Goal: Feedback & Contribution: Contribute content

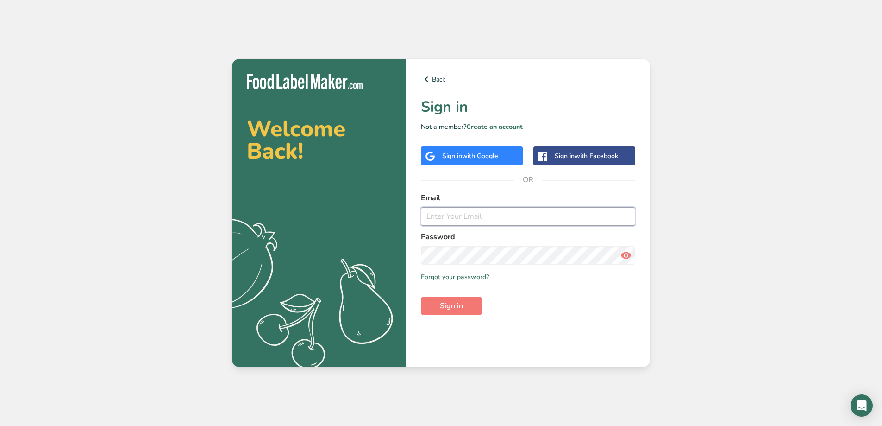
click at [471, 221] on input "email" at bounding box center [528, 216] width 214 height 19
click at [452, 205] on div "Email" at bounding box center [528, 208] width 214 height 33
click at [456, 216] on input "email" at bounding box center [528, 216] width 214 height 19
drag, startPoint x: 439, startPoint y: 216, endPoint x: 432, endPoint y: 215, distance: 7.9
click at [432, 215] on input "[EMAIL_ADDRESS][DOMAIN_NAME]" at bounding box center [528, 216] width 214 height 19
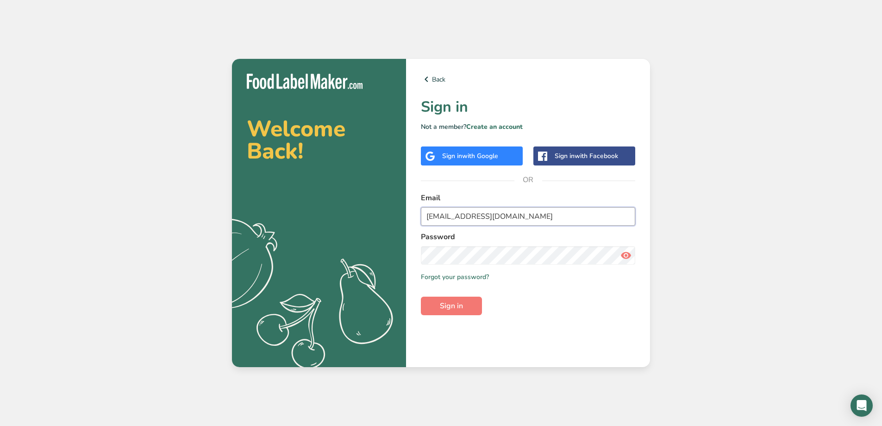
type input "[EMAIL_ADDRESS][DOMAIN_NAME]"
click at [473, 304] on button "Sign in" at bounding box center [451, 305] width 61 height 19
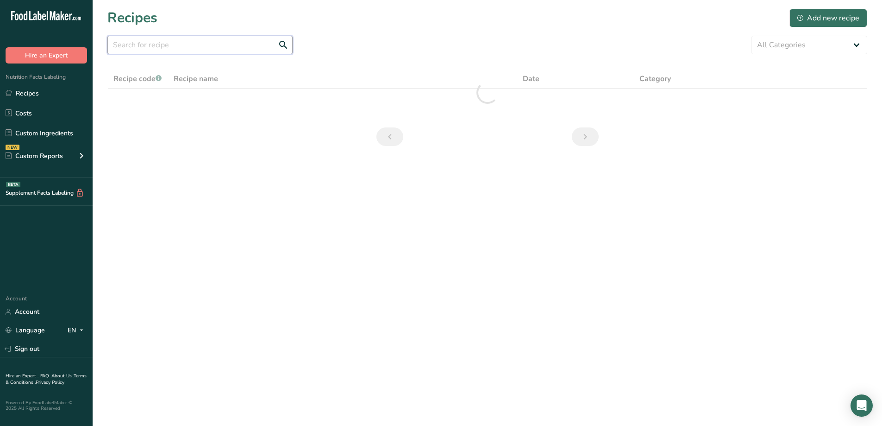
click at [177, 44] on input "text" at bounding box center [199, 45] width 185 height 19
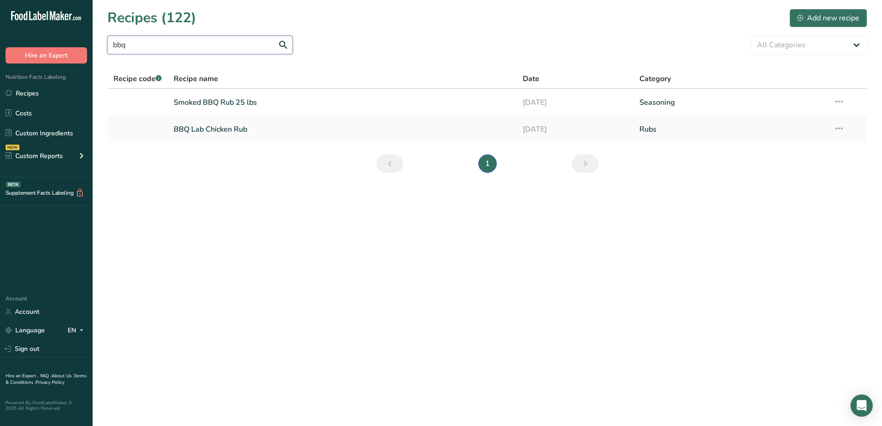
type input "bbq"
click at [195, 55] on section "Recipes (122) Add new recipe bbq All Categories Baked Goods Batter [GEOGRAPHIC_…" at bounding box center [487, 94] width 789 height 188
click at [217, 106] on link "Smoked BBQ Rub 25 lbs" at bounding box center [343, 102] width 338 height 19
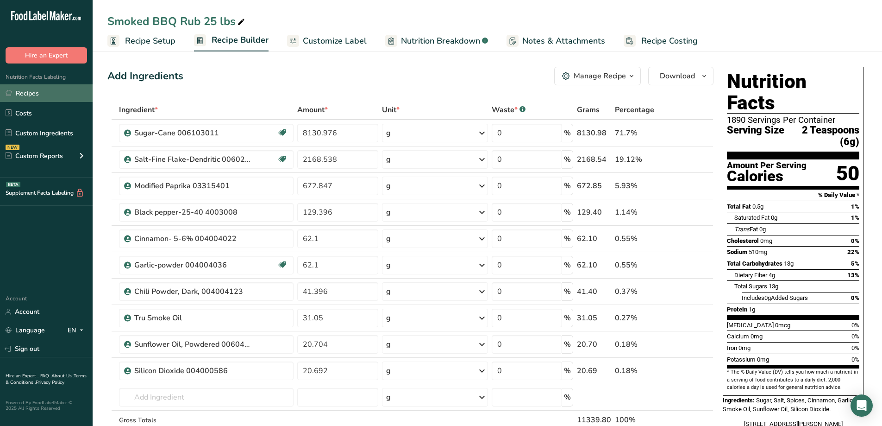
click at [41, 87] on link "Recipes" at bounding box center [46, 93] width 93 height 18
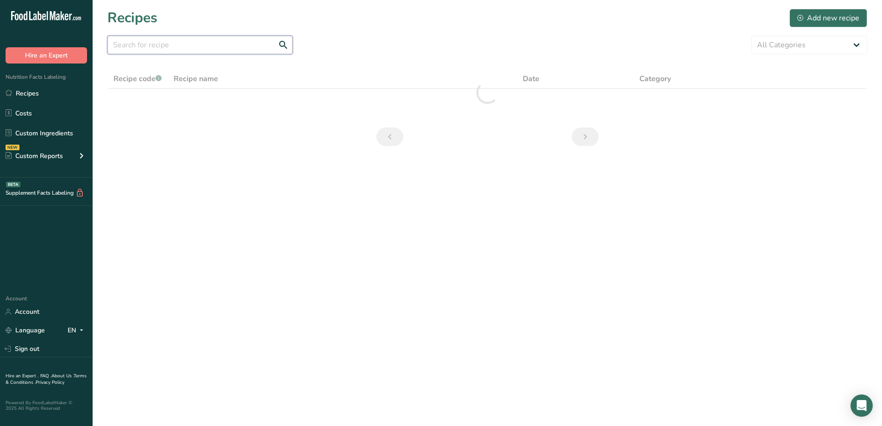
click at [202, 41] on input "text" at bounding box center [199, 45] width 185 height 19
drag, startPoint x: 171, startPoint y: 52, endPoint x: 113, endPoint y: 51, distance: 58.4
click at [113, 51] on input "pork" at bounding box center [199, 45] width 185 height 19
type input "pork"
click at [806, 17] on div "Add new recipe" at bounding box center [828, 18] width 62 height 11
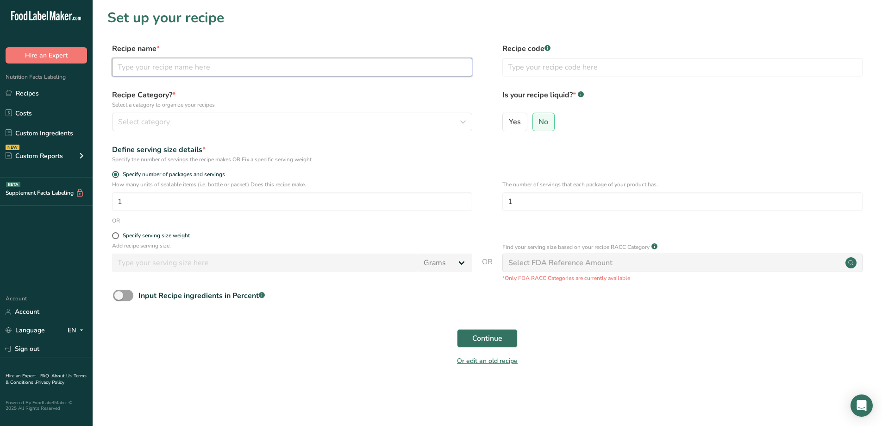
click at [186, 66] on input "text" at bounding box center [292, 67] width 360 height 19
click at [123, 67] on input "bbq Lab Pork Rub 1#" at bounding box center [292, 67] width 360 height 19
drag, startPoint x: 130, startPoint y: 65, endPoint x: 124, endPoint y: 69, distance: 6.8
click at [124, 69] on input "Bbq Lab Pork Rub 1#" at bounding box center [292, 67] width 360 height 19
type input "BBQ Lab Pork Rub 1#"
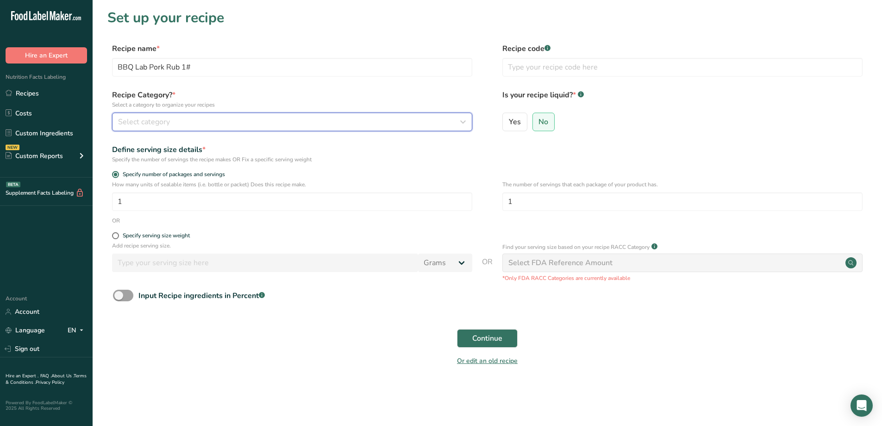
click at [216, 117] on div "Select category" at bounding box center [289, 121] width 343 height 11
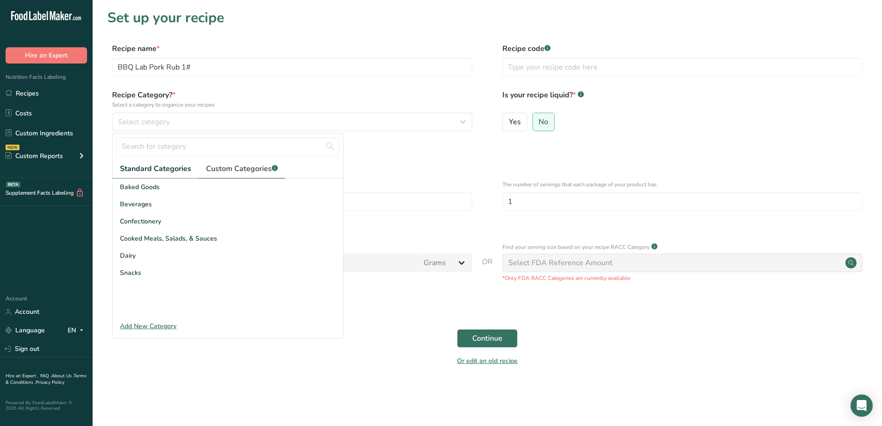
click at [238, 172] on span "Custom Categories .a-a{fill:#347362;}.b-a{fill:#fff;}" at bounding box center [242, 168] width 72 height 11
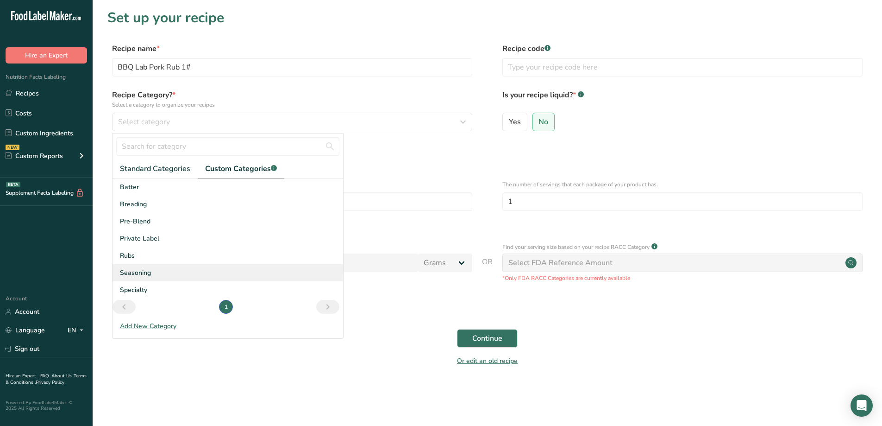
click at [144, 273] on span "Seasoning" at bounding box center [135, 273] width 31 height 10
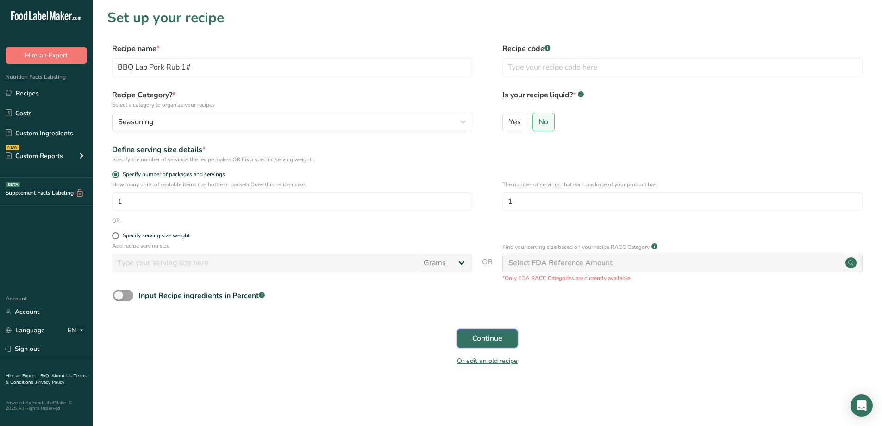
click at [467, 332] on button "Continue" at bounding box center [487, 338] width 61 height 19
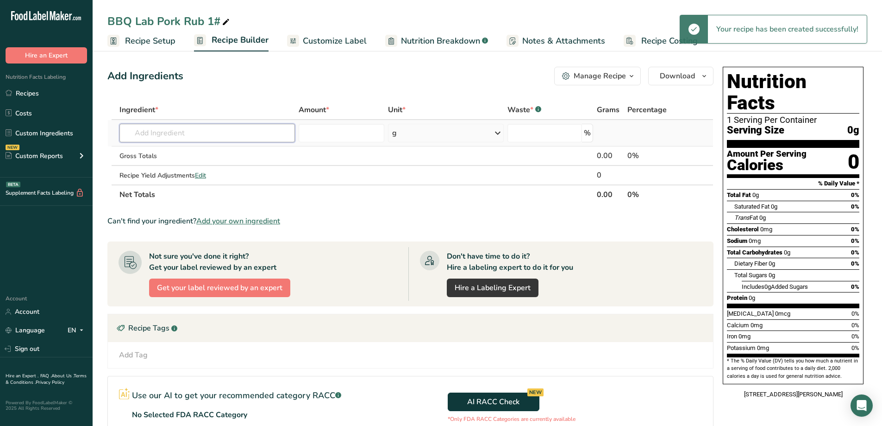
click at [223, 135] on input "text" at bounding box center [206, 133] width 175 height 19
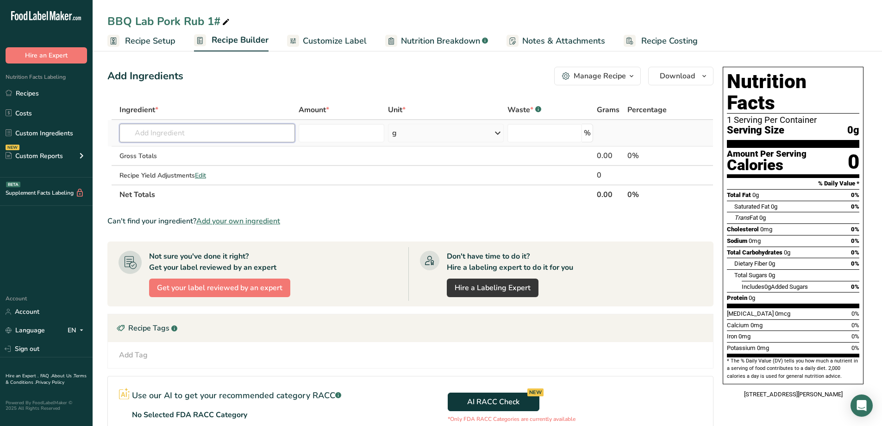
click at [192, 137] on input "text" at bounding box center [206, 133] width 175 height 19
click at [211, 137] on input "text" at bounding box center [206, 133] width 175 height 19
click at [220, 137] on input "text" at bounding box center [206, 133] width 175 height 19
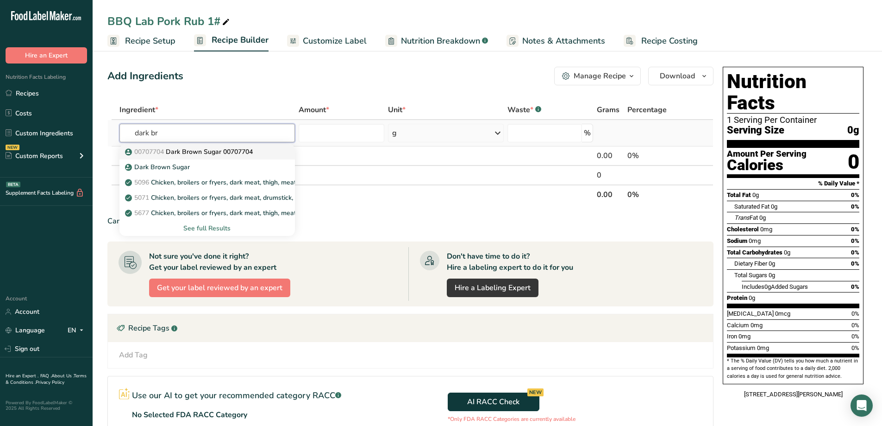
type input "dark br"
click at [218, 153] on p "00707704 Dark Brown Sugar 00707704" at bounding box center [190, 152] width 126 height 10
type input "Dark Brown Sugar 00707704"
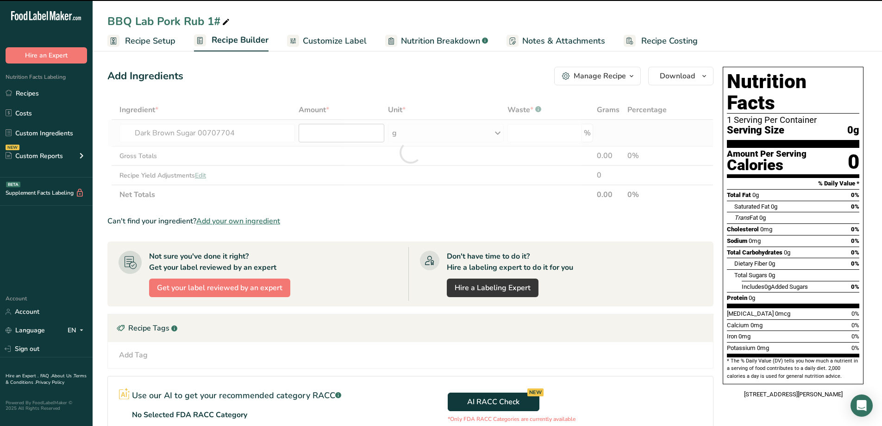
type input "0"
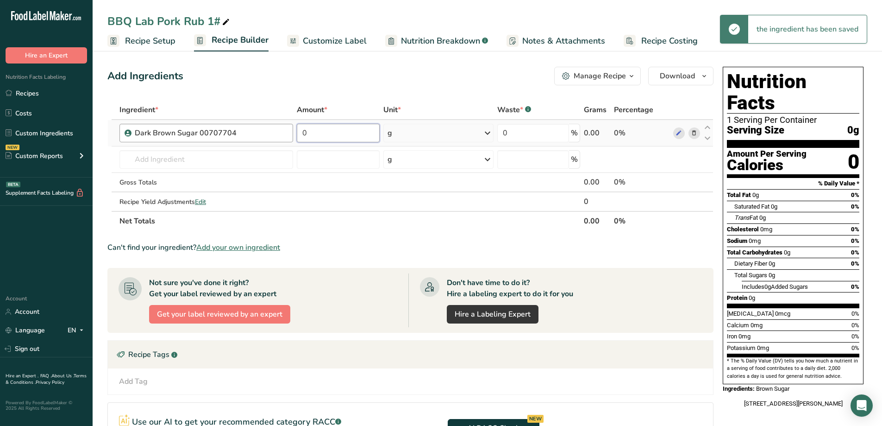
drag, startPoint x: 337, startPoint y: 133, endPoint x: 288, endPoint y: 140, distance: 50.0
click at [289, 140] on tr "Dark Brown Sugar 00707704 0 g Weight Units g kg mg See more Volume Units l Volu…" at bounding box center [410, 133] width 605 height 26
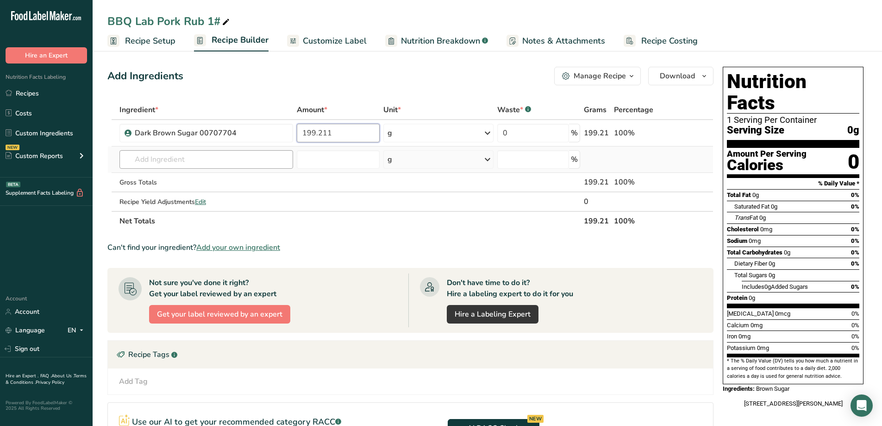
type input "199.211"
click at [244, 156] on div "Ingredient * Amount * Unit * Waste * .a-a{fill:#347362;}.b-a{fill:#fff;} Grams …" at bounding box center [410, 165] width 606 height 131
click at [222, 161] on input "text" at bounding box center [206, 159] width 174 height 19
type input "sea salt"
click at [191, 194] on p "6124031 Sea Salt 6124031" at bounding box center [171, 193] width 88 height 10
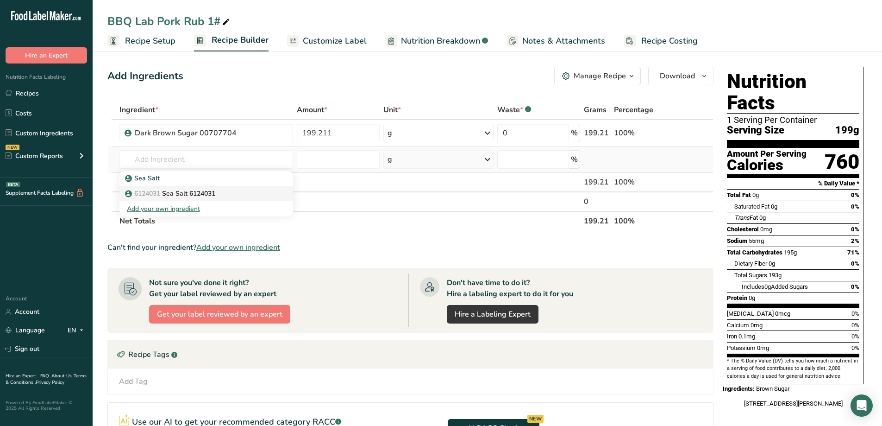
type input "Sea Salt 6124031"
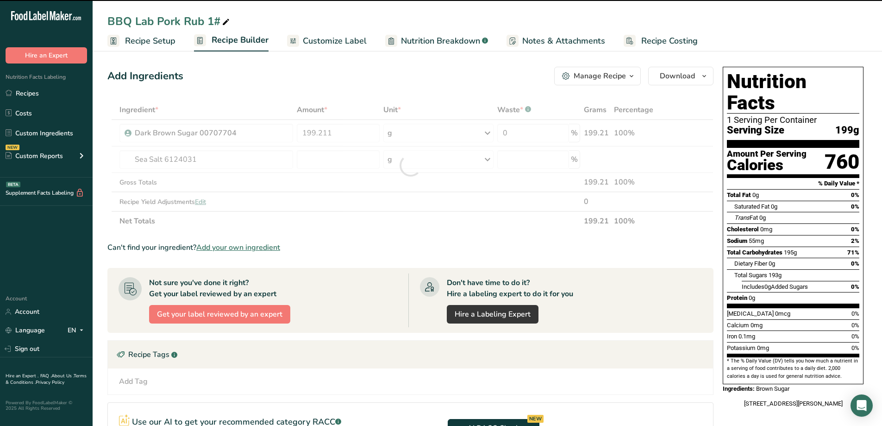
type input "0"
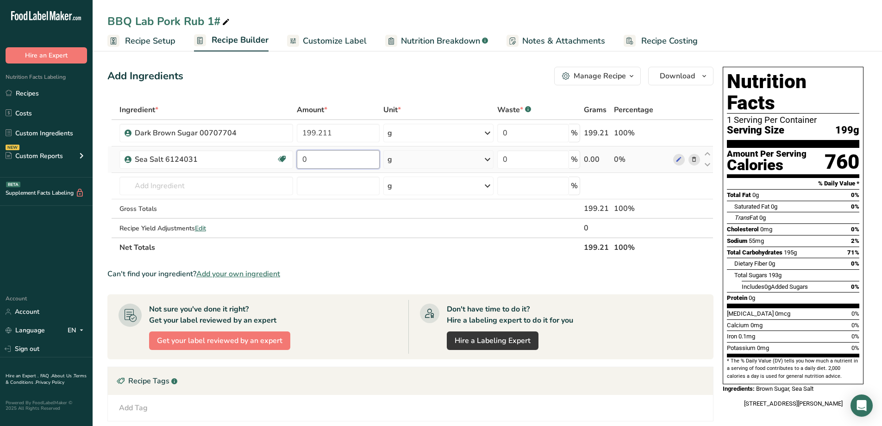
drag, startPoint x: 331, startPoint y: 163, endPoint x: 298, endPoint y: 169, distance: 33.9
click at [298, 169] on td "0" at bounding box center [338, 159] width 87 height 26
type input "85.782"
click at [242, 193] on div "Ingredient * Amount * Unit * Waste * .a-a{fill:#347362;}.b-a{fill:#fff;} Grams …" at bounding box center [410, 178] width 606 height 157
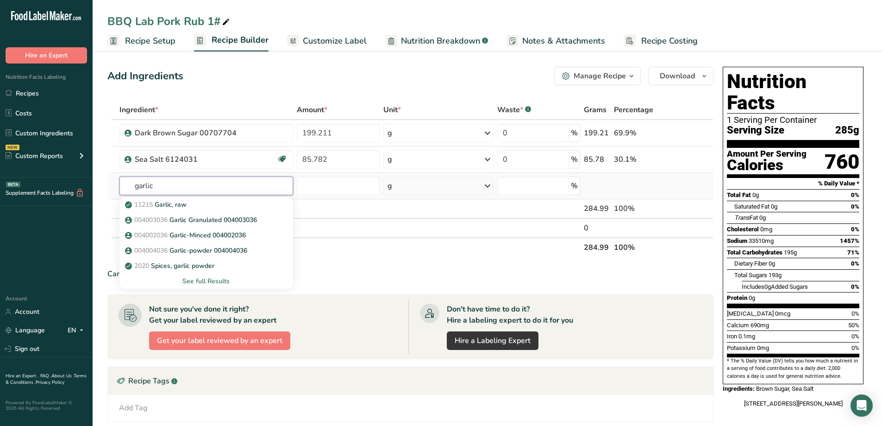
type input "garlic"
click at [207, 280] on div "See full Results" at bounding box center [206, 281] width 159 height 10
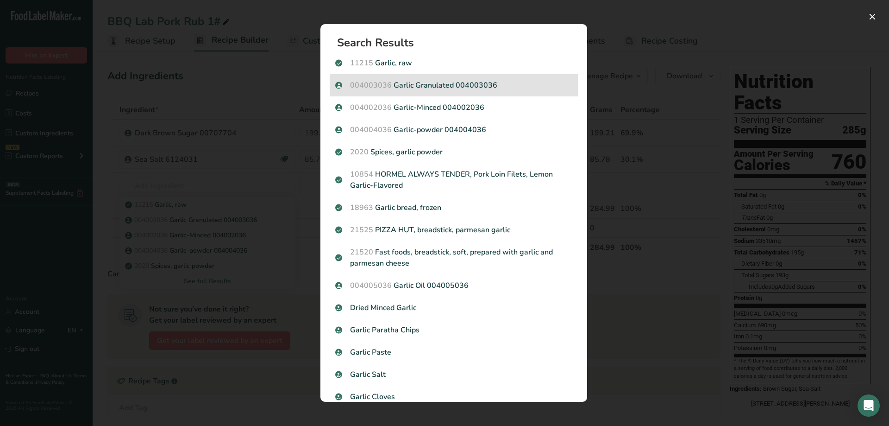
click at [453, 89] on p "004003036 [GEOGRAPHIC_DATA] Granulated 004003036" at bounding box center [453, 85] width 237 height 11
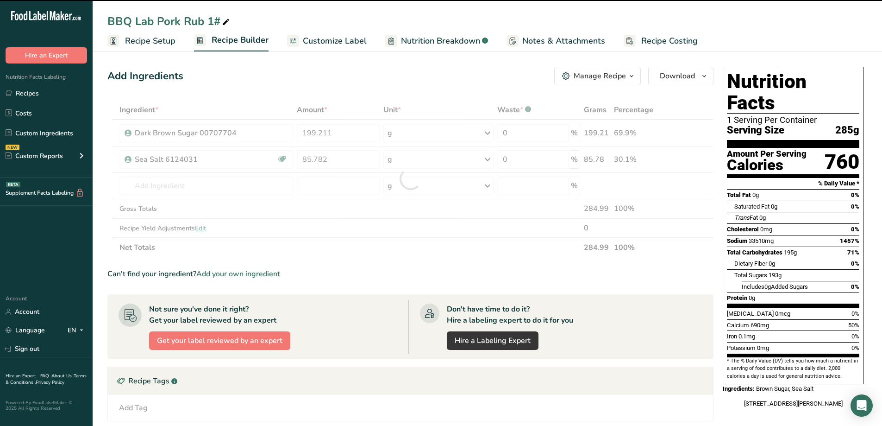
type input "0"
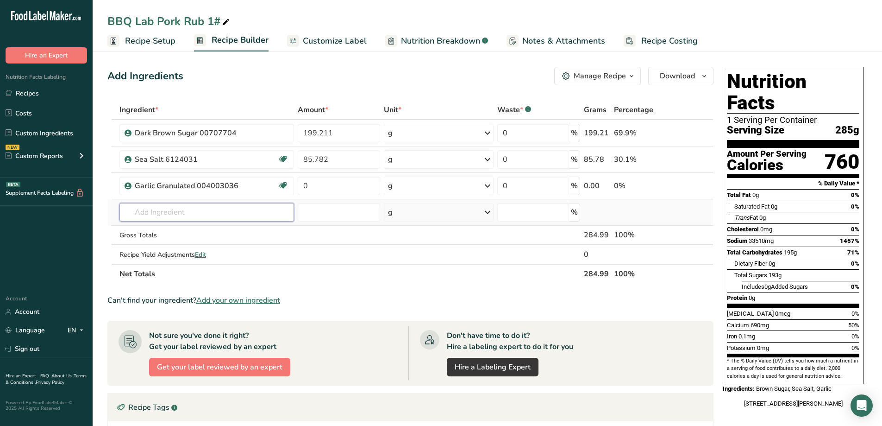
click at [150, 212] on input "text" at bounding box center [206, 212] width 175 height 19
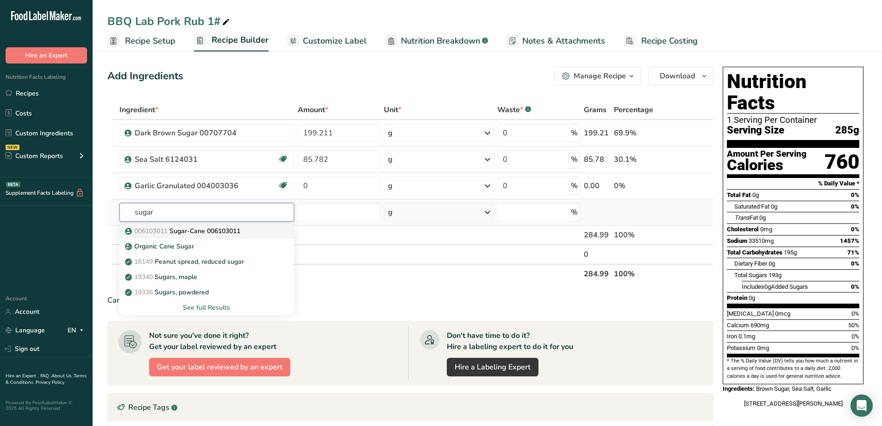
type input "sugar"
click at [213, 234] on p "006103011 Sugar-Cane 006103011" at bounding box center [183, 231] width 113 height 10
type input "Sugar-Cane 006103011"
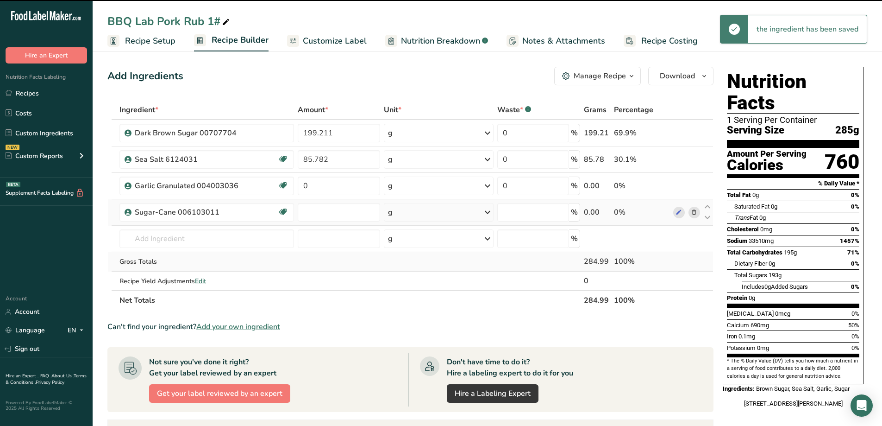
type input "0"
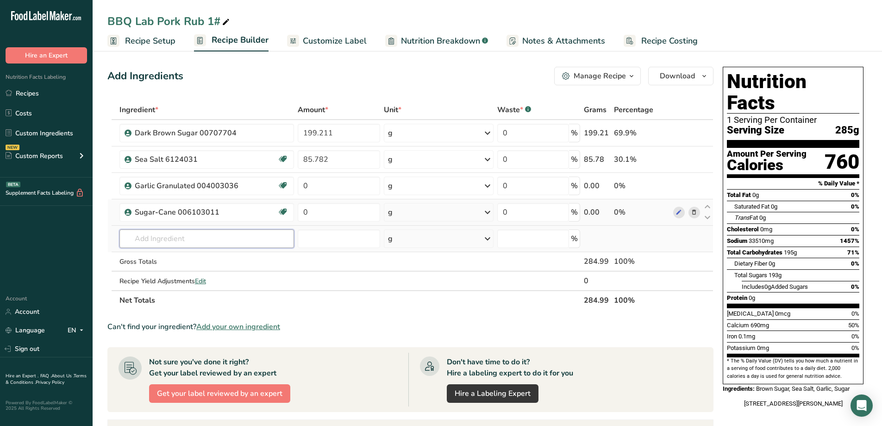
click at [176, 244] on input "text" at bounding box center [206, 238] width 175 height 19
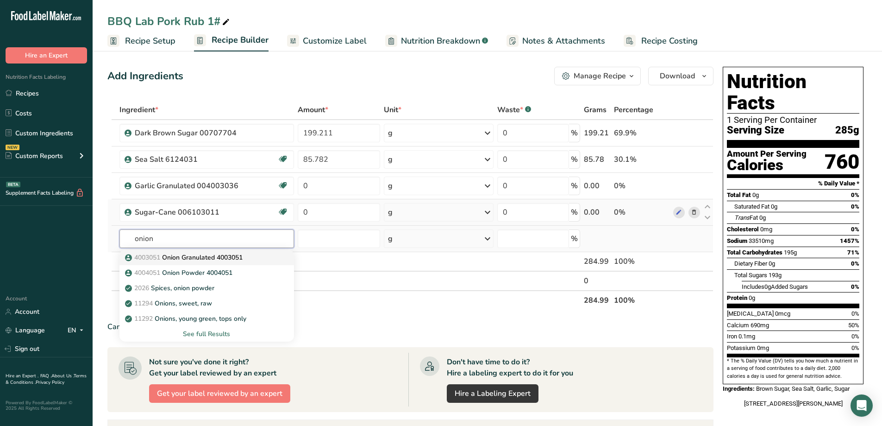
type input "onion"
click at [178, 257] on p "4003051 Onion Granulated 4003051" at bounding box center [185, 257] width 116 height 10
type input "Onion Granulated 4003051"
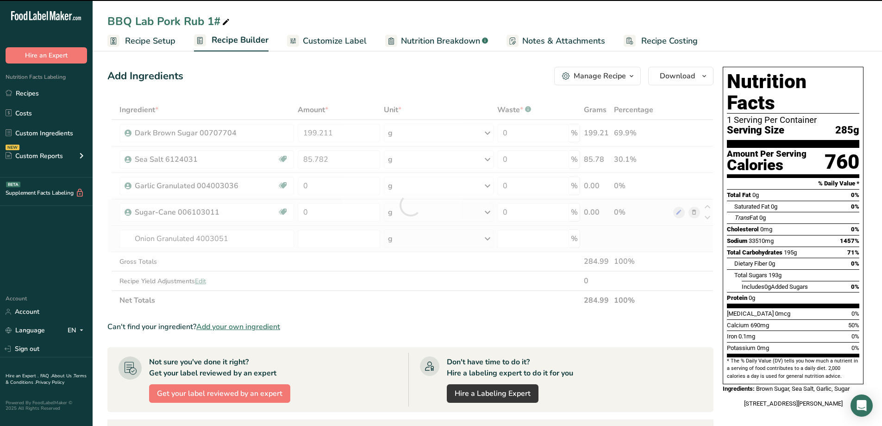
type input "0"
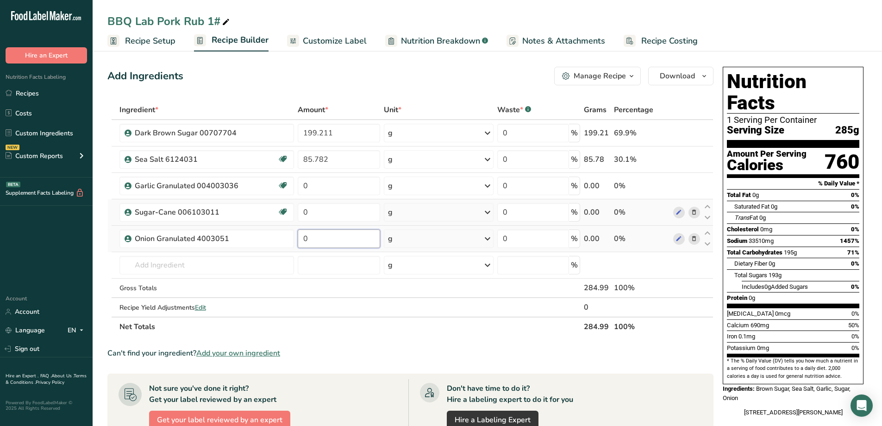
click at [312, 239] on input "0" at bounding box center [339, 238] width 82 height 19
click at [319, 219] on div "Ingredient * Amount * Unit * Waste * .a-a{fill:#347362;}.b-a{fill:#fff;} Grams …" at bounding box center [410, 218] width 606 height 236
type input "27.967"
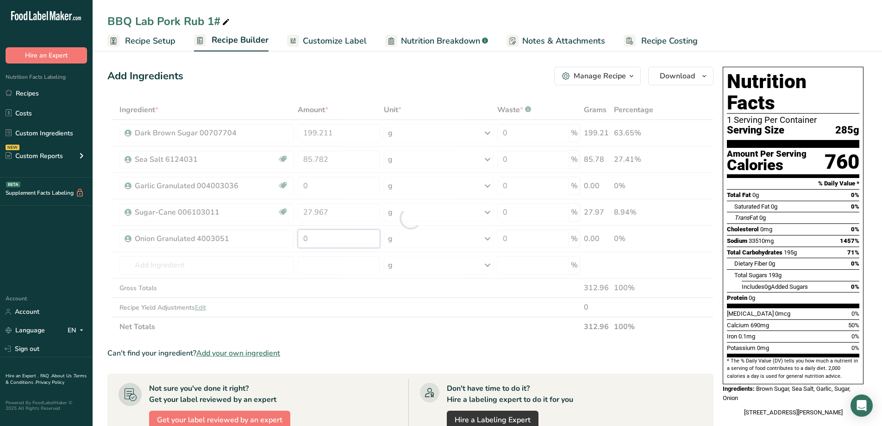
click at [336, 244] on div "Ingredient * Amount * Unit * Waste * .a-a{fill:#347362;}.b-a{fill:#fff;} Grams …" at bounding box center [410, 218] width 606 height 236
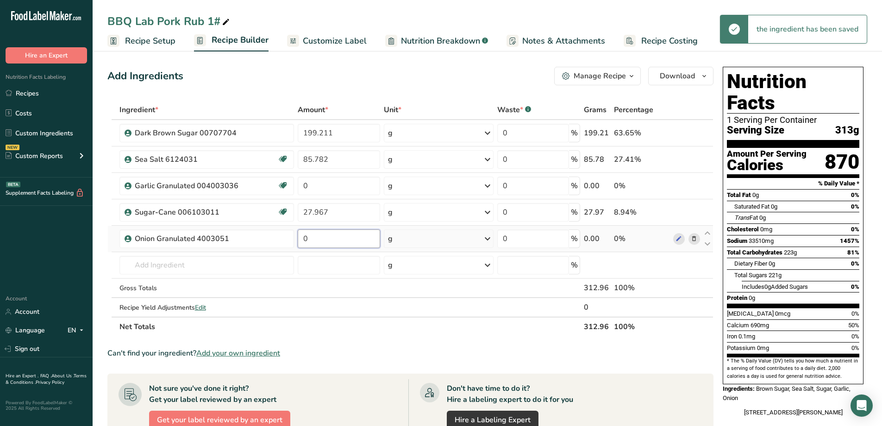
drag, startPoint x: 323, startPoint y: 243, endPoint x: 303, endPoint y: 247, distance: 20.3
click at [303, 247] on input "0" at bounding box center [339, 238] width 82 height 19
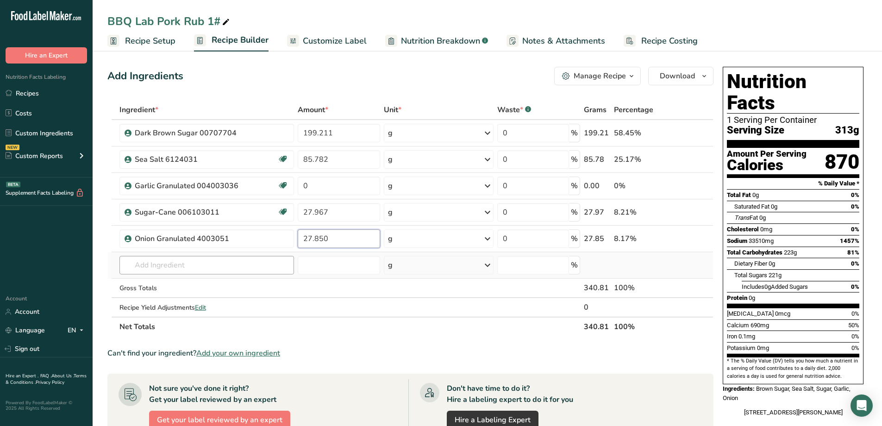
type input "27.850"
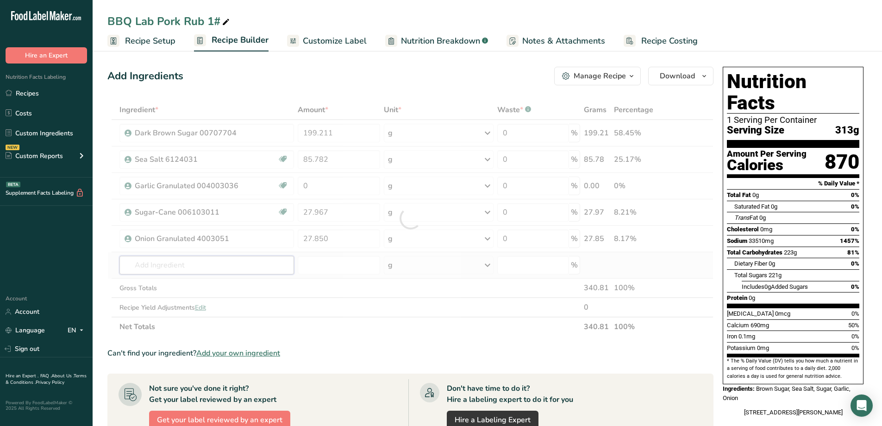
click at [197, 270] on div "Ingredient * Amount * Unit * Waste * .a-a{fill:#347362;}.b-a{fill:#fff;} Grams …" at bounding box center [410, 218] width 606 height 236
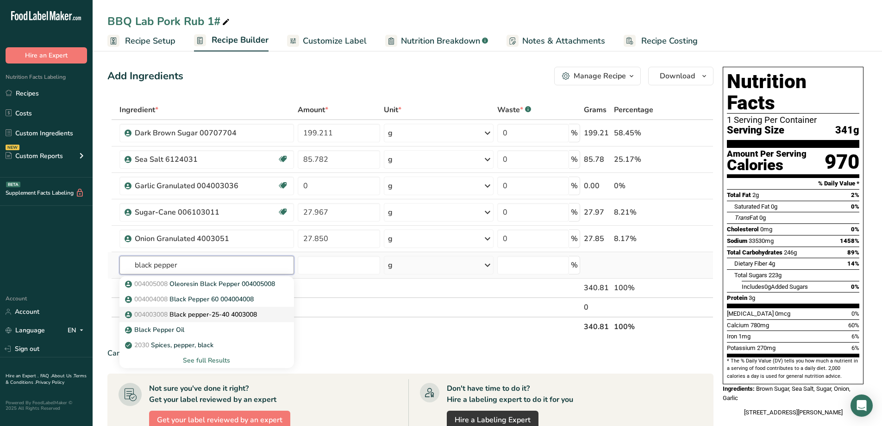
type input "black pepper"
click at [201, 314] on p "004003008 Black pepper-25-40 4003008" at bounding box center [192, 314] width 130 height 10
type input "Black pepper-25-40 4003008"
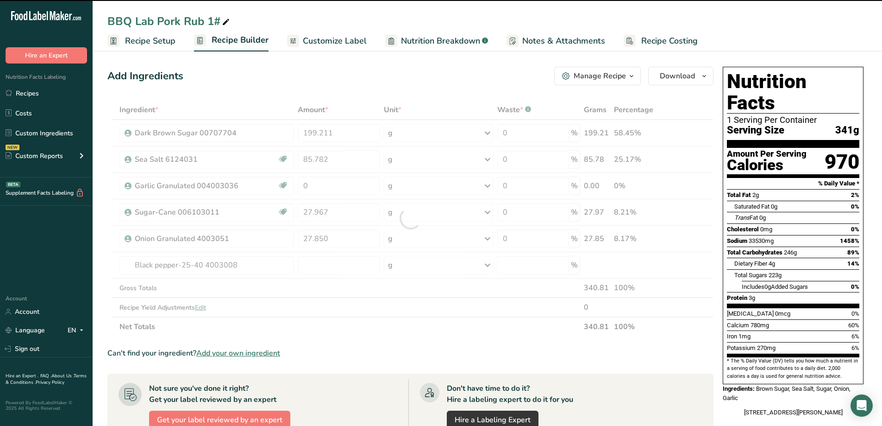
type input "0"
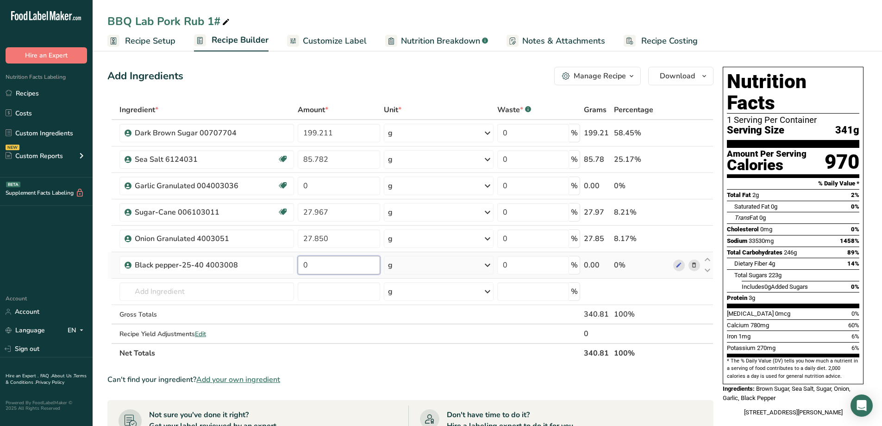
drag, startPoint x: 319, startPoint y: 267, endPoint x: 302, endPoint y: 265, distance: 16.3
click at [302, 265] on input "0" at bounding box center [339, 265] width 82 height 19
type input "23.265"
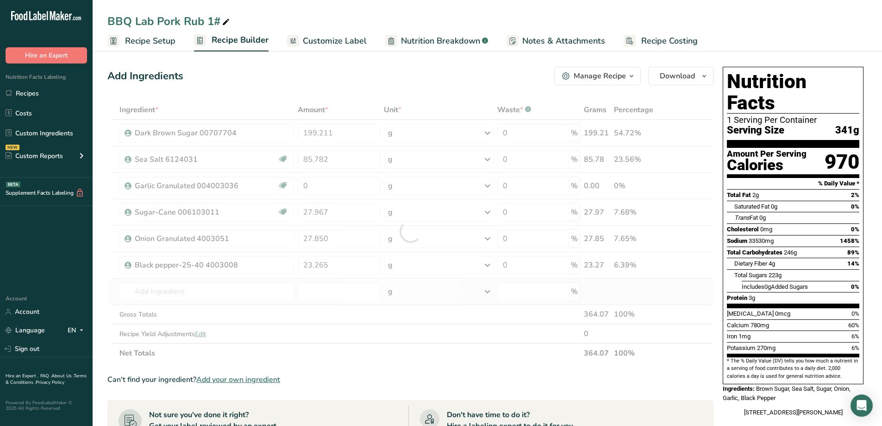
click at [256, 301] on div "Ingredient * Amount * Unit * Waste * .a-a{fill:#347362;}.b-a{fill:#fff;} Grams …" at bounding box center [410, 231] width 606 height 263
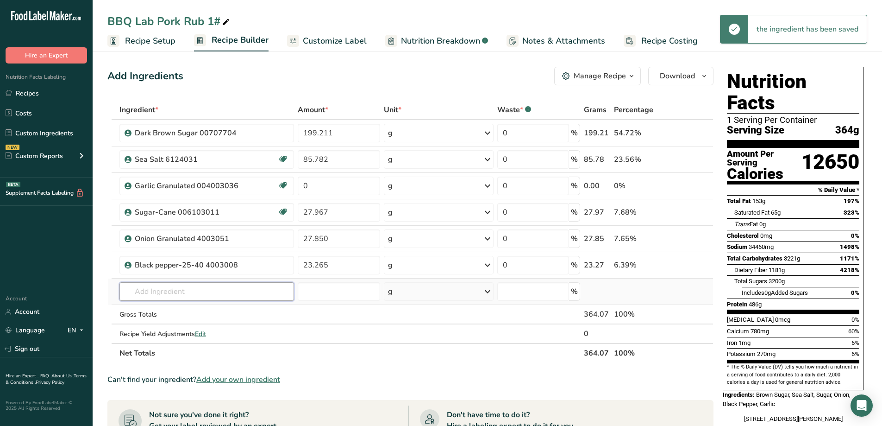
click at [184, 294] on input "text" at bounding box center [206, 291] width 175 height 19
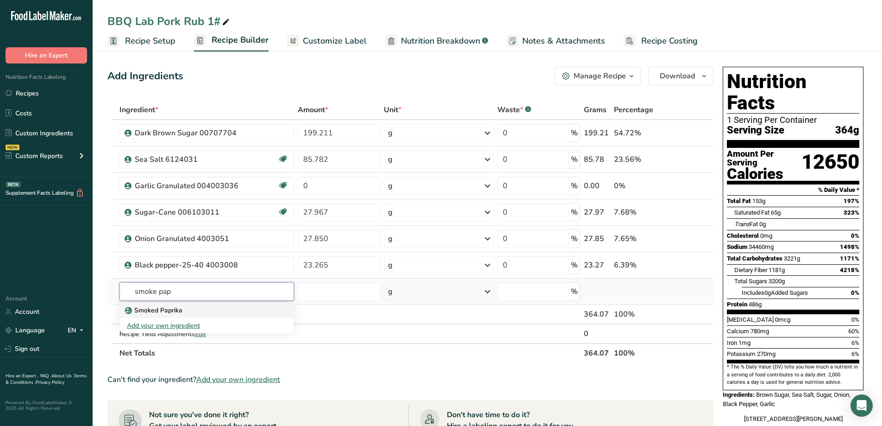
type input "smoke pap"
click at [155, 307] on p "Smoked Paprika" at bounding box center [155, 310] width 56 height 10
type input "Smoked Paprika"
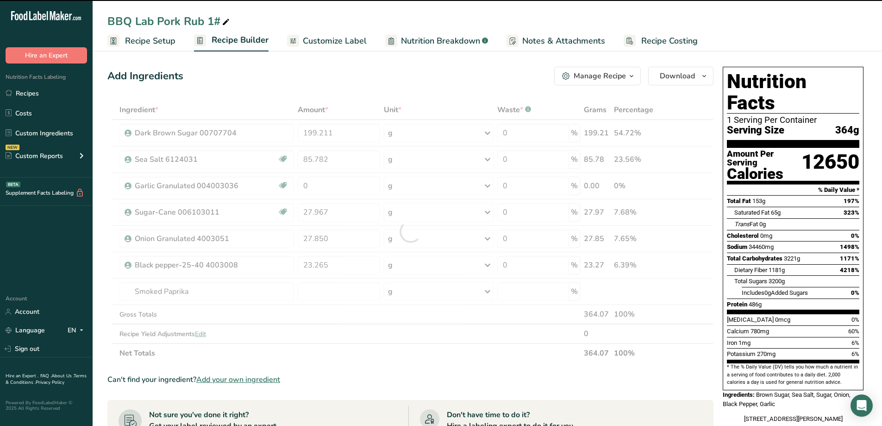
type input "0"
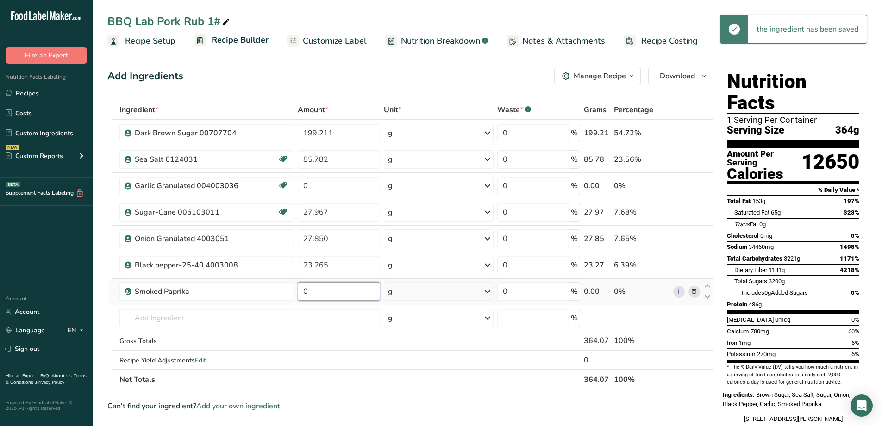
drag, startPoint x: 313, startPoint y: 295, endPoint x: 297, endPoint y: 301, distance: 16.9
click at [297, 301] on td "0" at bounding box center [339, 291] width 86 height 26
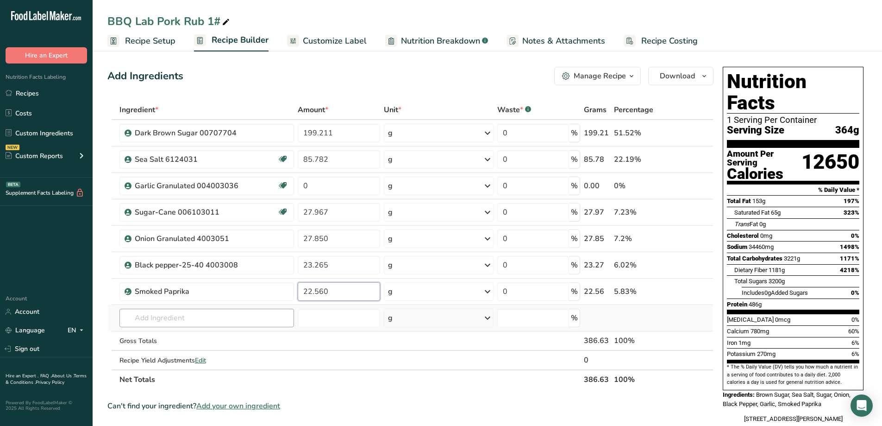
type input "22.560"
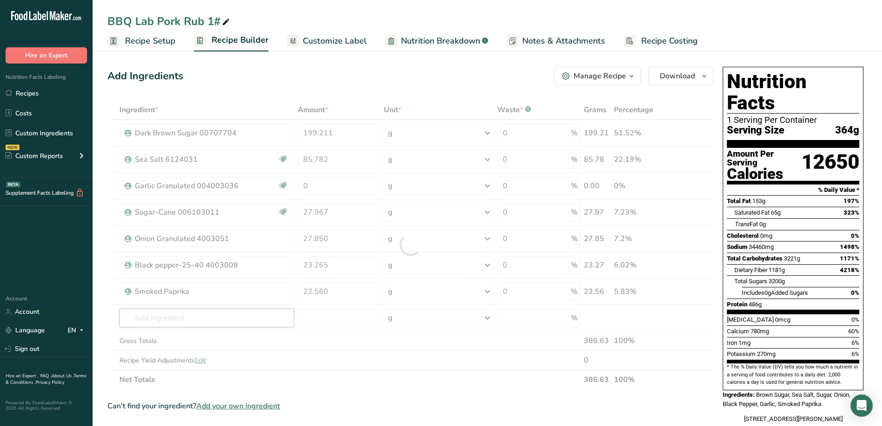
click at [250, 311] on div "Ingredient * Amount * Unit * Waste * .a-a{fill:#347362;}.b-a{fill:#fff;} Grams …" at bounding box center [410, 244] width 606 height 289
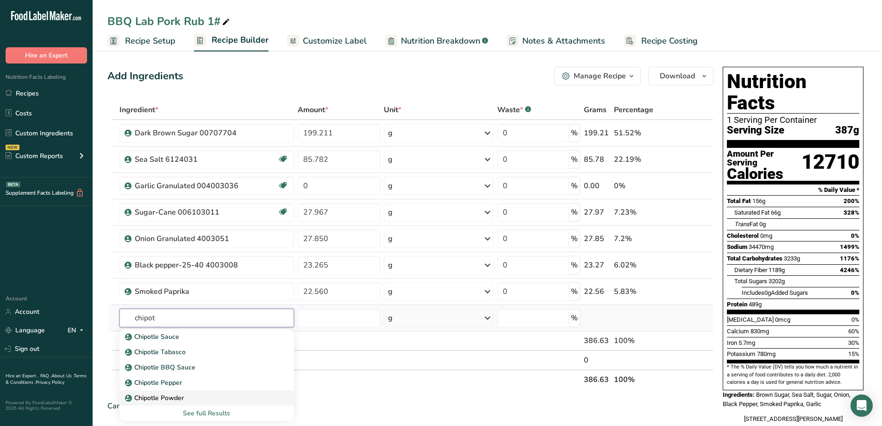
type input "chipot"
click at [179, 399] on p "Chipotle Powder" at bounding box center [155, 398] width 57 height 10
type input "Chipotle Powder"
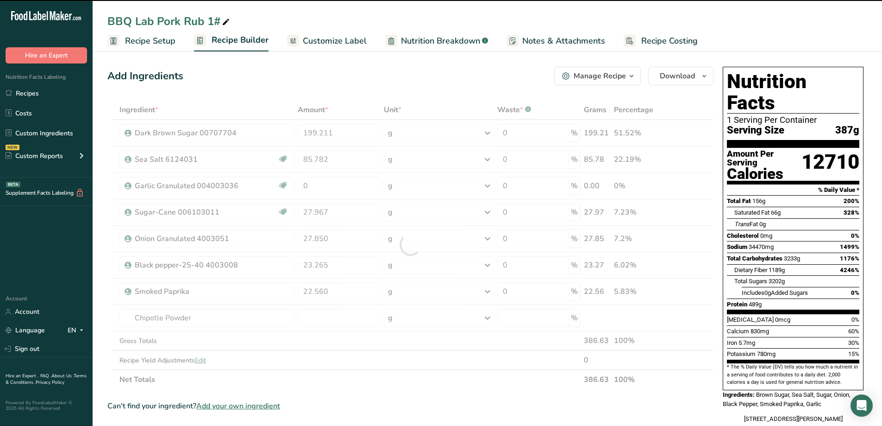
type input "0"
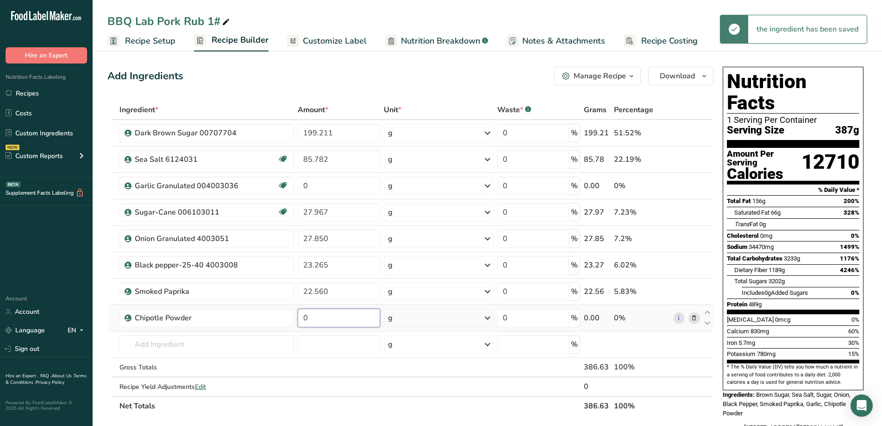
drag, startPoint x: 302, startPoint y: 319, endPoint x: 313, endPoint y: 318, distance: 11.6
click at [313, 318] on input "0" at bounding box center [339, 317] width 82 height 19
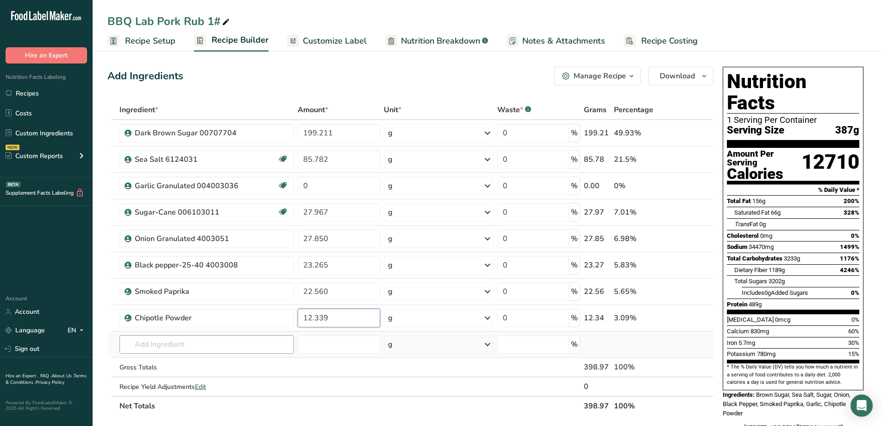
type input "12.339"
click at [235, 351] on div "Ingredient * Amount * Unit * Waste * .a-a{fill:#347362;}.b-a{fill:#fff;} Grams …" at bounding box center [410, 257] width 606 height 315
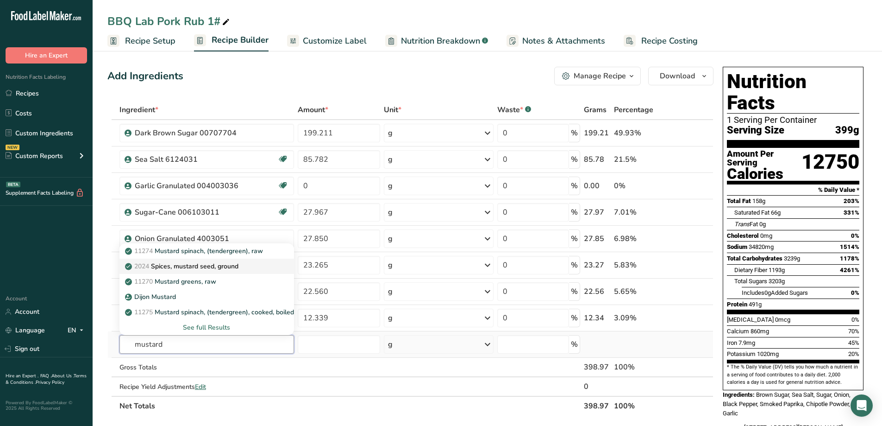
type input "mustard"
click at [218, 268] on p "2024 Spices, mustard seed, ground" at bounding box center [183, 266] width 112 height 10
type input "Spices, mustard seed, ground"
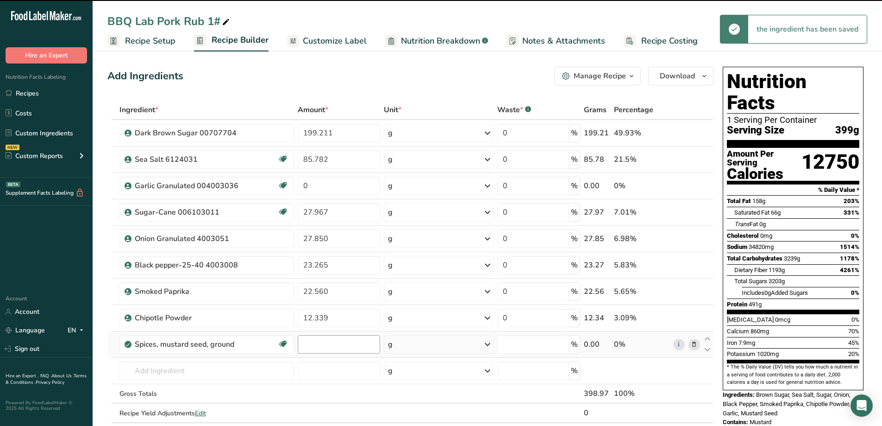
type input "0"
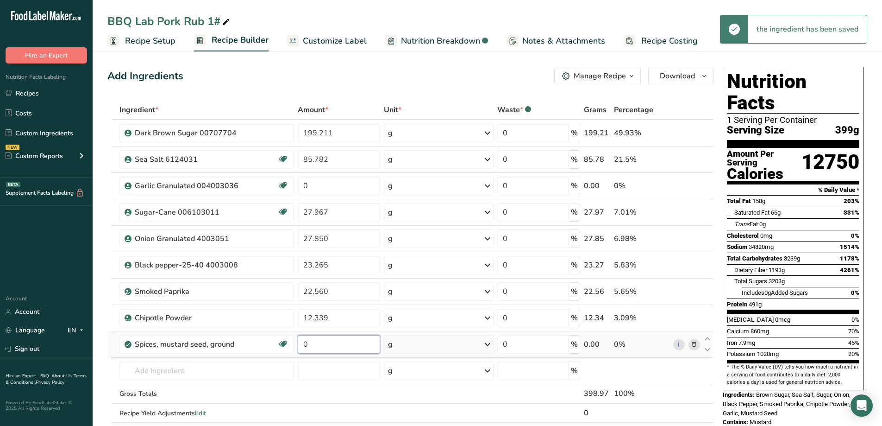
drag, startPoint x: 330, startPoint y: 345, endPoint x: 295, endPoint y: 345, distance: 34.3
click at [296, 345] on td "0" at bounding box center [339, 344] width 86 height 26
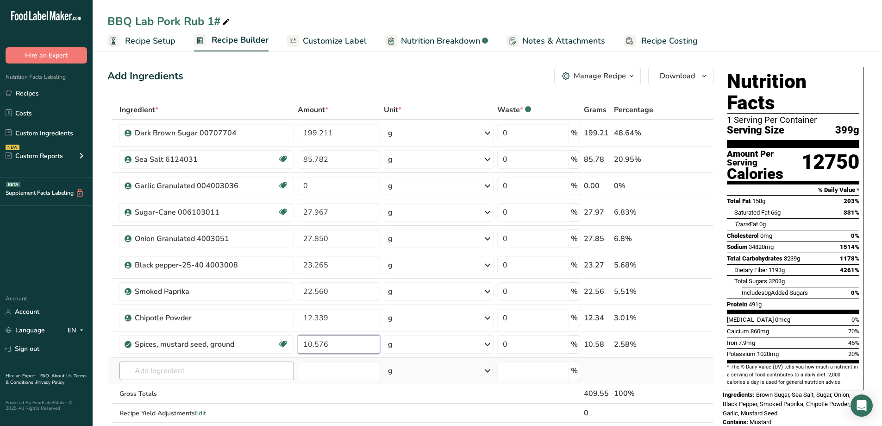
type input "10.576"
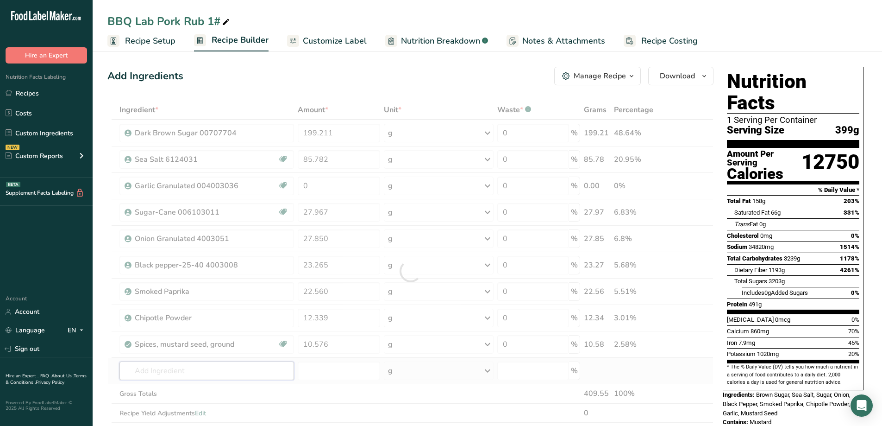
click at [126, 369] on div "Ingredient * Amount * Unit * Waste * .a-a{fill:#347362;}.b-a{fill:#fff;} Grams …" at bounding box center [410, 271] width 606 height 342
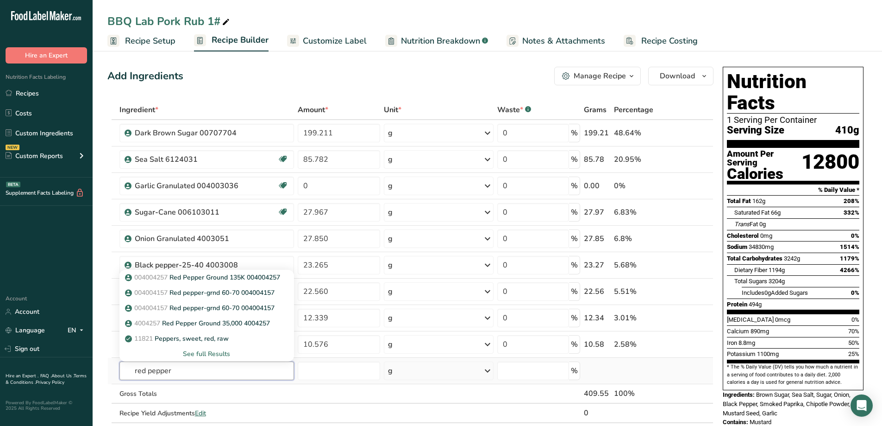
type input "red pepper"
click at [210, 348] on div "See full Results" at bounding box center [206, 353] width 175 height 15
click at [210, 351] on div "See full Results" at bounding box center [207, 354] width 160 height 10
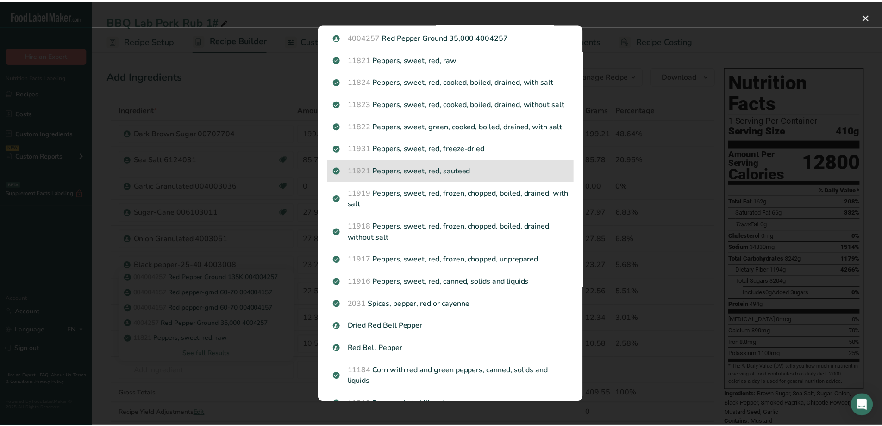
scroll to position [139, 0]
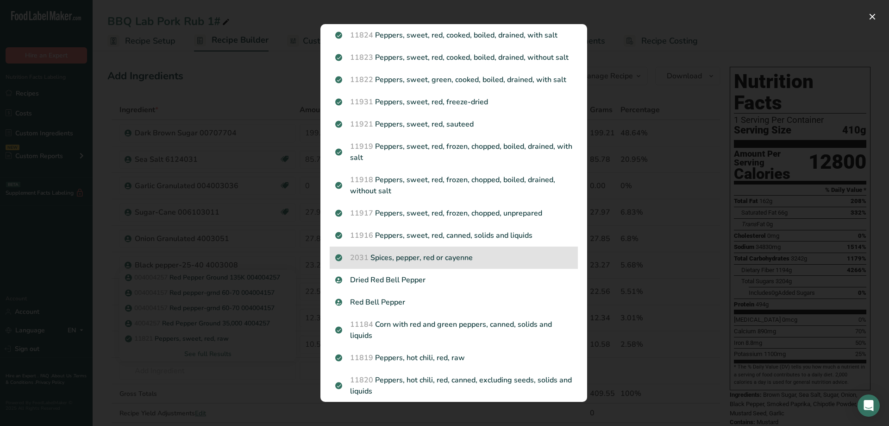
click at [475, 263] on p "2031 Spices, pepper, red or cayenne" at bounding box center [453, 257] width 237 height 11
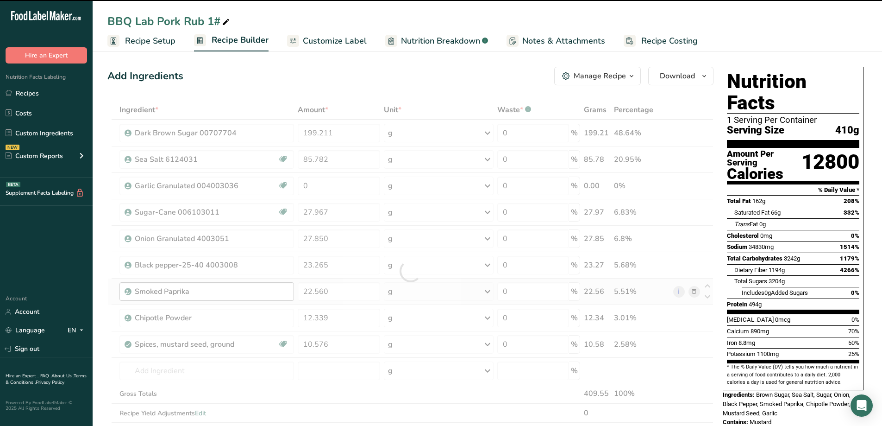
type input "0"
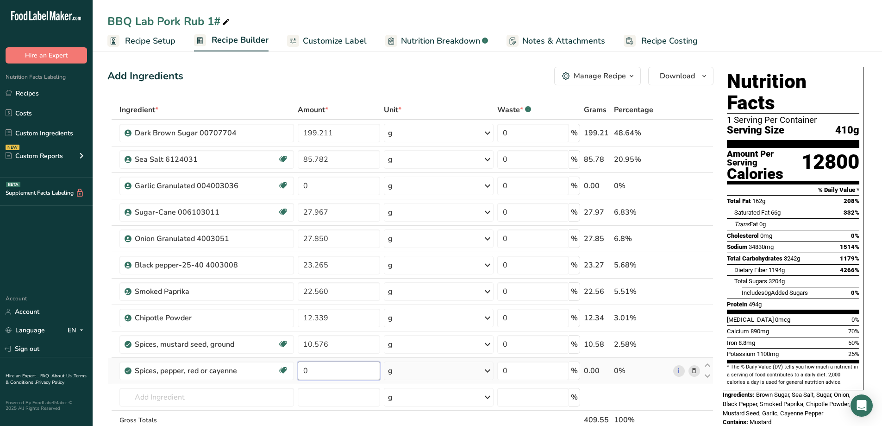
click at [311, 377] on input "0" at bounding box center [339, 370] width 82 height 19
type input "3.996"
click at [231, 399] on div "Ingredient * Amount * Unit * Waste * .a-a{fill:#347362;}.b-a{fill:#fff;} Grams …" at bounding box center [410, 284] width 606 height 368
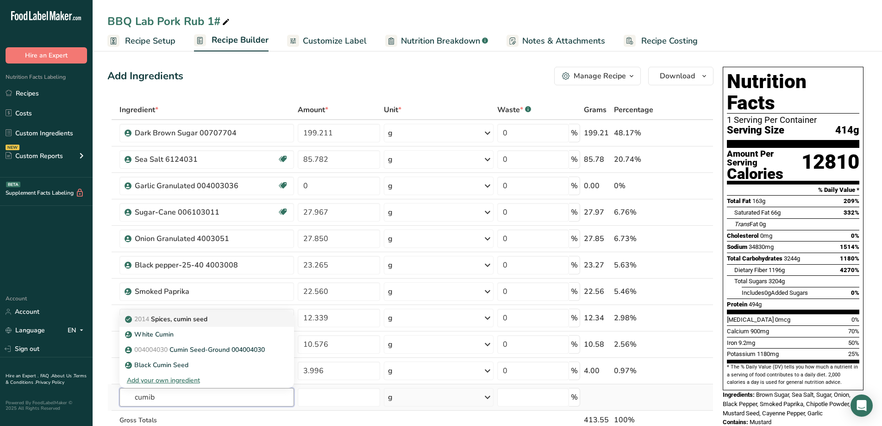
type input "cumib"
click at [176, 318] on p "2014 Spices, cumin seed" at bounding box center [167, 319] width 81 height 10
type input "Spices, cumin seed"
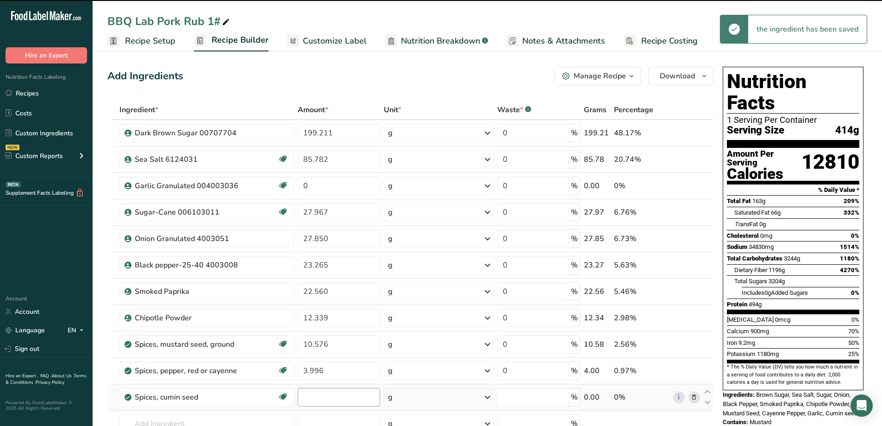
type input "0"
click at [319, 394] on input "0" at bounding box center [339, 397] width 82 height 19
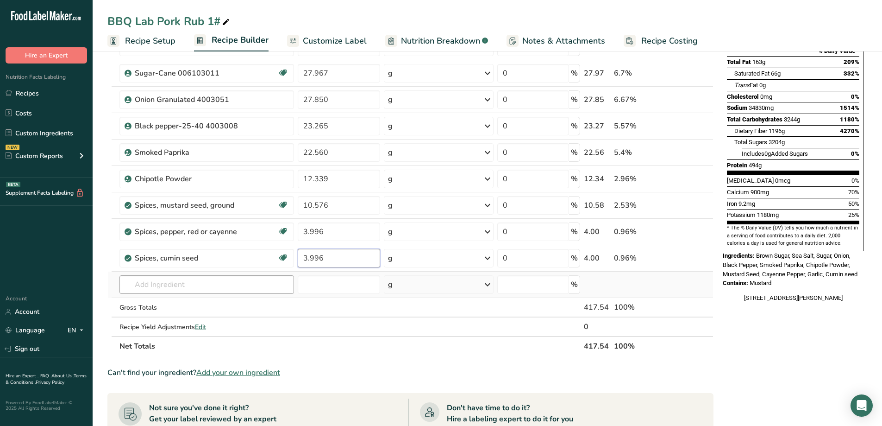
type input "3.996"
click at [199, 288] on div "Ingredient * Amount * Unit * Waste * .a-a{fill:#347362;}.b-a{fill:#fff;} Grams …" at bounding box center [410, 158] width 606 height 394
click at [194, 283] on input "text" at bounding box center [206, 284] width 175 height 19
type input "silicon"
click at [198, 303] on p "004000586 Silicon Dioxide 004000586" at bounding box center [187, 303] width 121 height 10
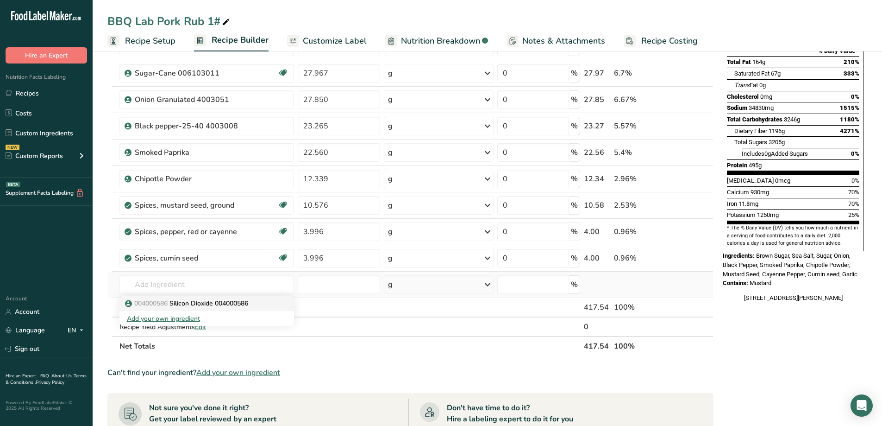
type input "Silicon Dioxide 004000586"
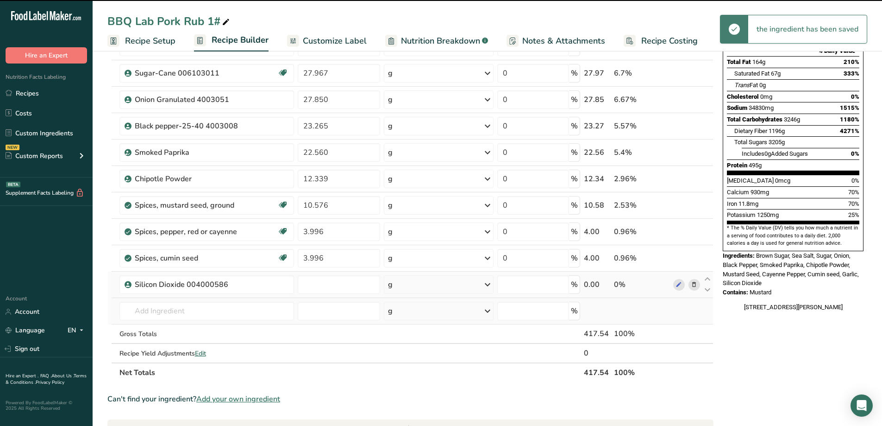
type input "0"
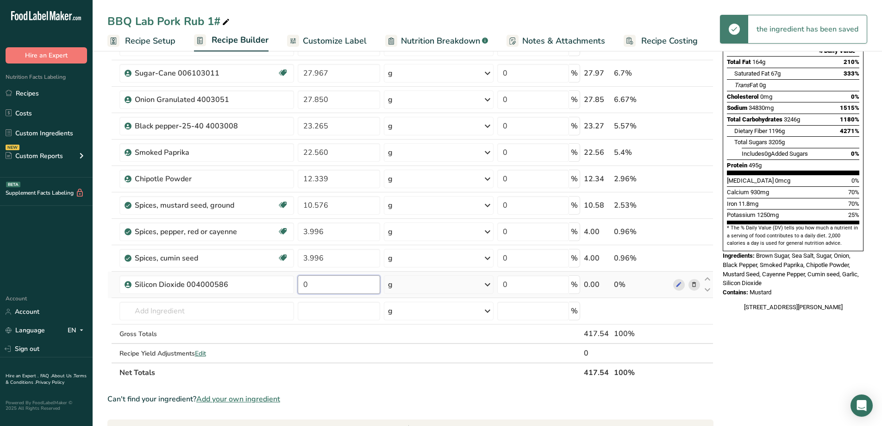
click at [314, 282] on input "0" at bounding box center [339, 284] width 82 height 19
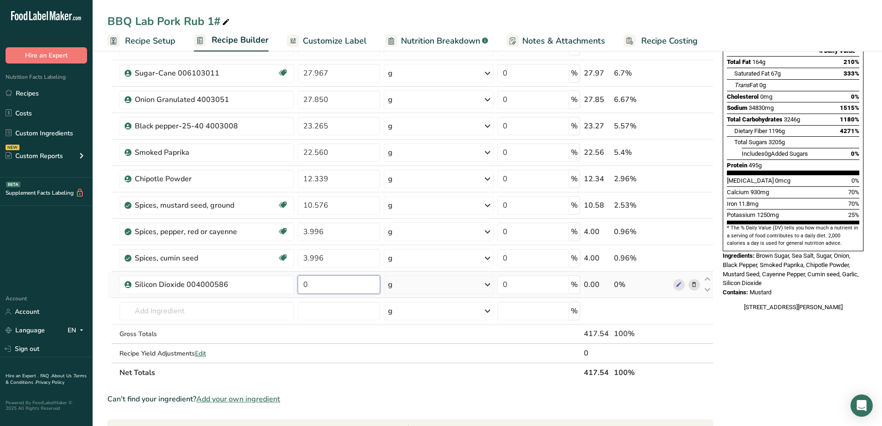
drag, startPoint x: 314, startPoint y: 282, endPoint x: 299, endPoint y: 285, distance: 15.2
click at [300, 284] on input "0" at bounding box center [339, 284] width 82 height 19
type input "0.91"
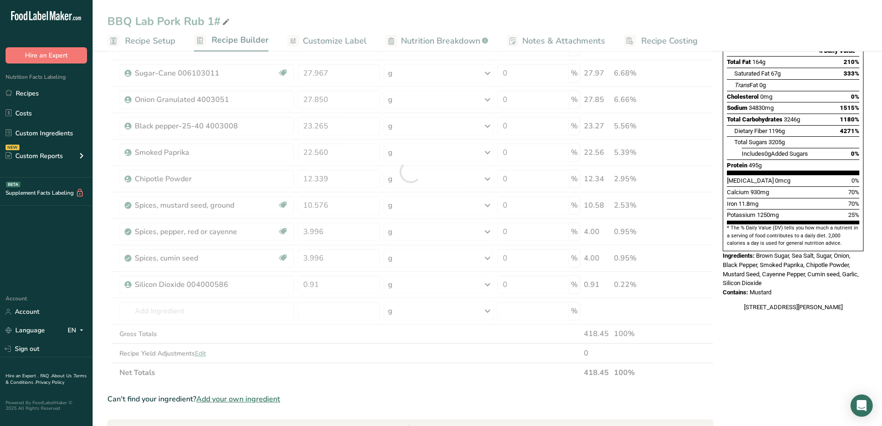
click at [480, 394] on div "Can't find your ingredient? Add your own ingredient" at bounding box center [410, 398] width 606 height 11
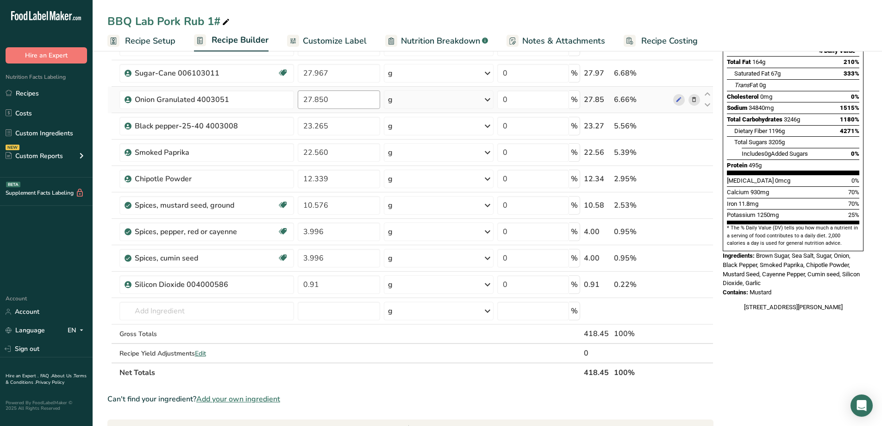
scroll to position [0, 0]
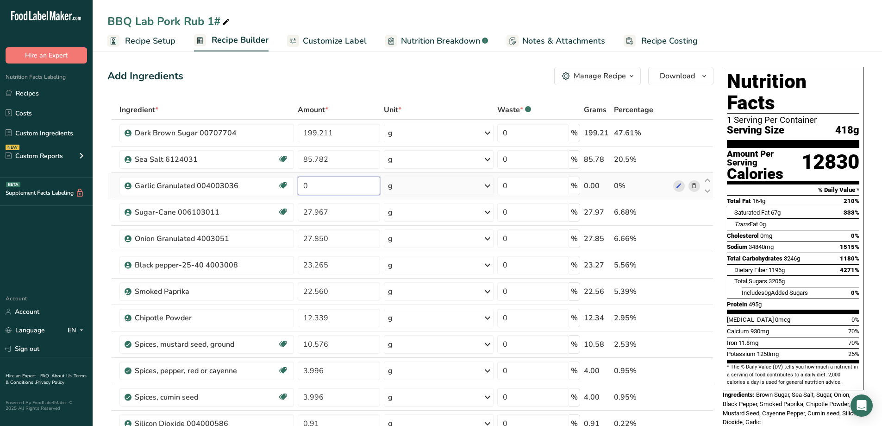
drag, startPoint x: 332, startPoint y: 188, endPoint x: 303, endPoint y: 191, distance: 29.3
click at [303, 191] on input "0" at bounding box center [339, 185] width 82 height 19
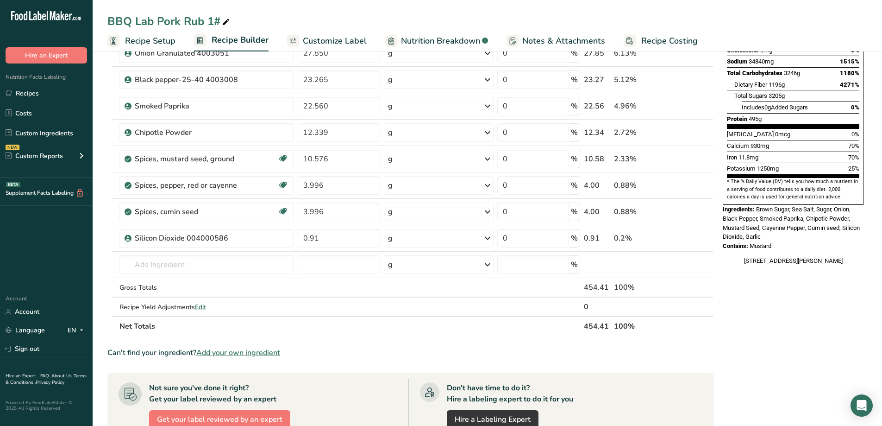
type input "35.958"
click at [683, 350] on div "Can't find your ingredient? Add your own ingredient" at bounding box center [410, 352] width 606 height 11
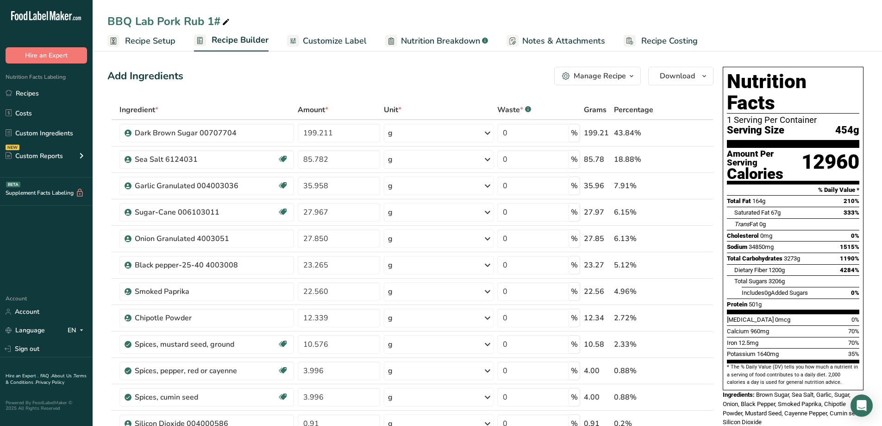
click at [329, 74] on div "Add Ingredients Manage Recipe Delete Recipe Duplicate Recipe Scale Recipe Save …" at bounding box center [410, 76] width 606 height 19
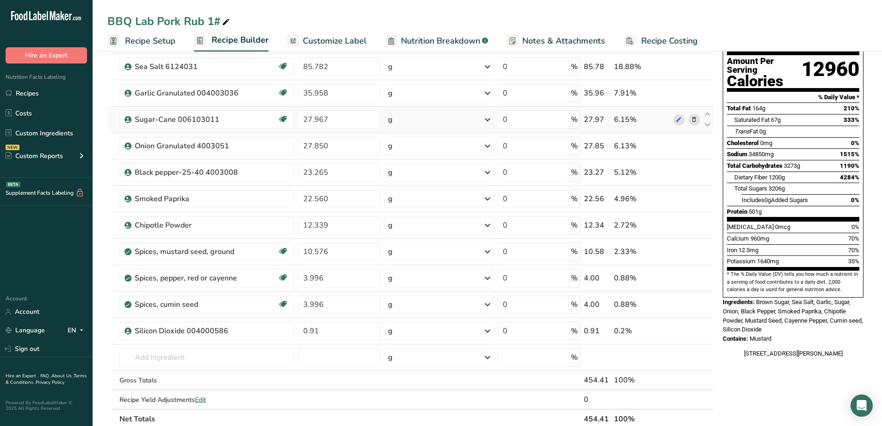
scroll to position [139, 0]
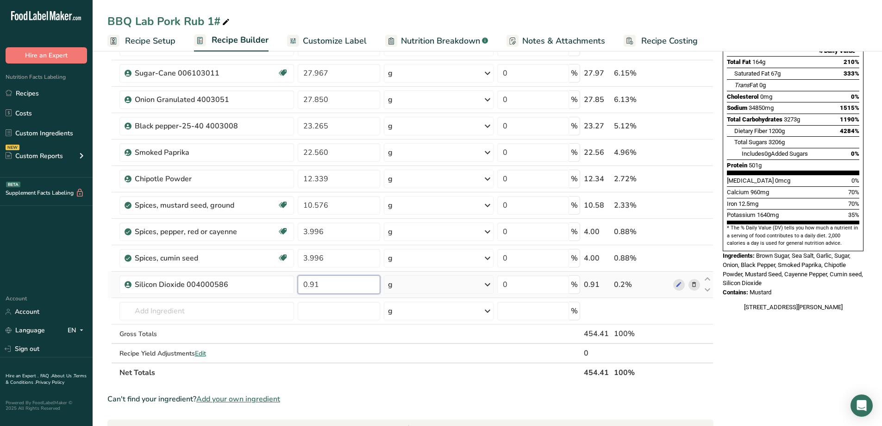
drag, startPoint x: 324, startPoint y: 284, endPoint x: 304, endPoint y: 285, distance: 20.4
click at [302, 285] on input "0.91" at bounding box center [339, 284] width 82 height 19
type input "1"
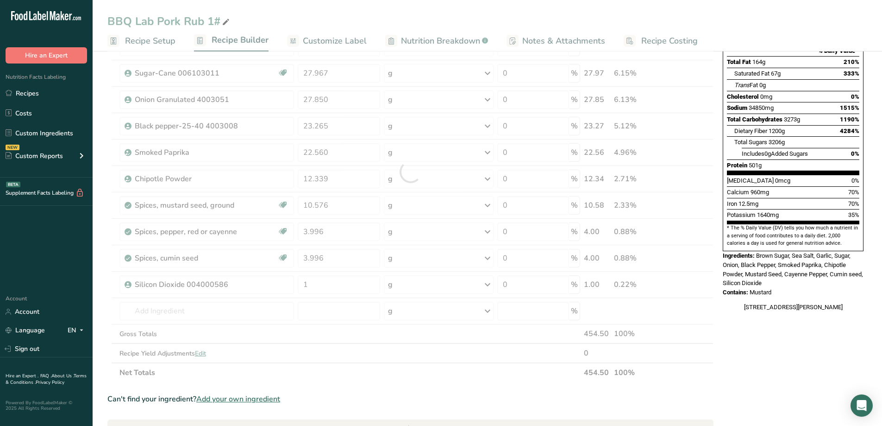
click at [434, 396] on div "Can't find your ingredient? Add your own ingredient" at bounding box center [410, 398] width 606 height 11
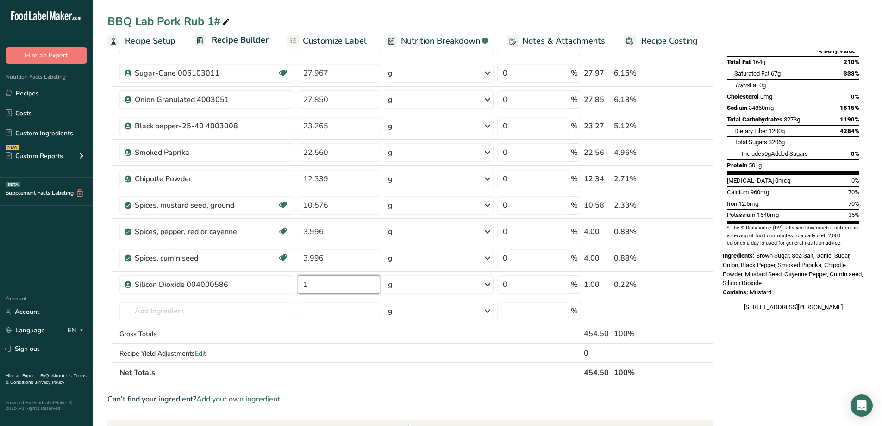
drag, startPoint x: 311, startPoint y: 289, endPoint x: 293, endPoint y: 296, distance: 19.2
click at [293, 296] on tr "Silicon Dioxide 004000586 1 g Weight Units g kg mg See more Volume Units l Volu…" at bounding box center [410, 284] width 605 height 26
drag, startPoint x: 321, startPoint y: 284, endPoint x: 289, endPoint y: 292, distance: 32.5
click at [289, 291] on tr "Silicon Dioxide 004000586 0 g Weight Units g kg mg See more Volume Units l Volu…" at bounding box center [410, 284] width 605 height 26
type input "90.718"
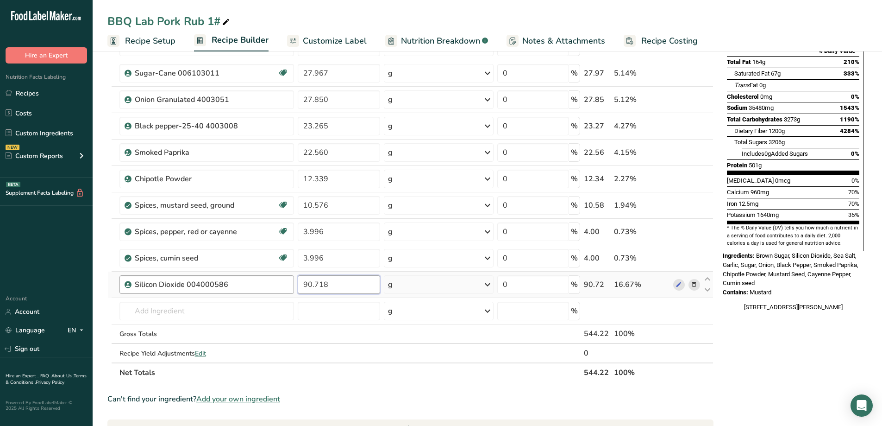
drag, startPoint x: 343, startPoint y: 277, endPoint x: 256, endPoint y: 293, distance: 88.9
click at [264, 295] on tr "Silicon Dioxide 004000586 90.718 g Weight Units g kg mg See more Volume Units l…" at bounding box center [410, 284] width 605 height 26
type input "0.91"
click at [353, 381] on div "Ingredient * Amount * Unit * Waste * .a-a{fill:#347362;}.b-a{fill:#fff;} Grams …" at bounding box center [410, 171] width 606 height 421
